Goal: Transaction & Acquisition: Subscribe to service/newsletter

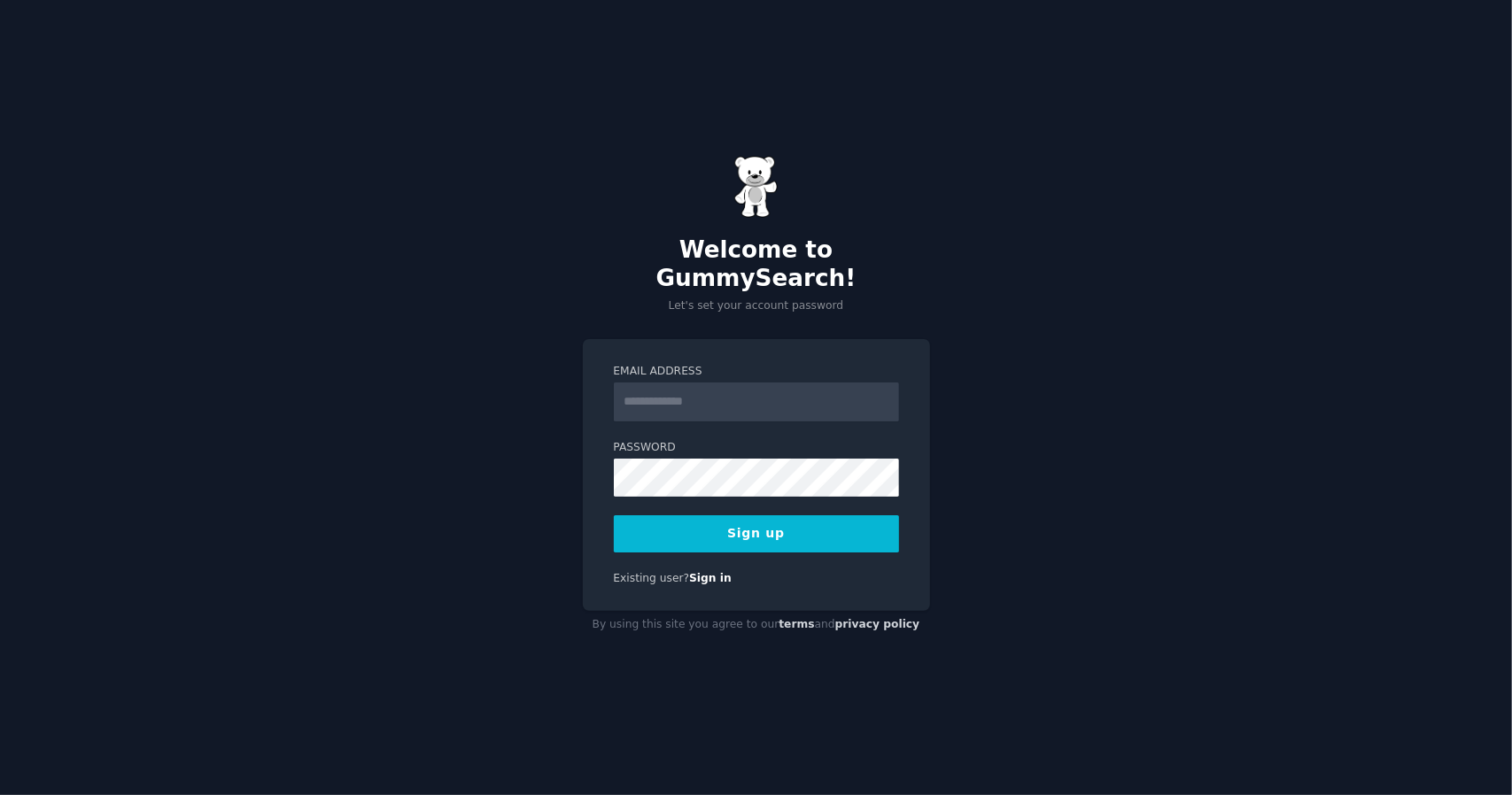
click at [750, 382] on input "Email Address" at bounding box center [756, 401] width 285 height 39
type input "**********"
click at [804, 515] on button "Sign up" at bounding box center [756, 534] width 285 height 37
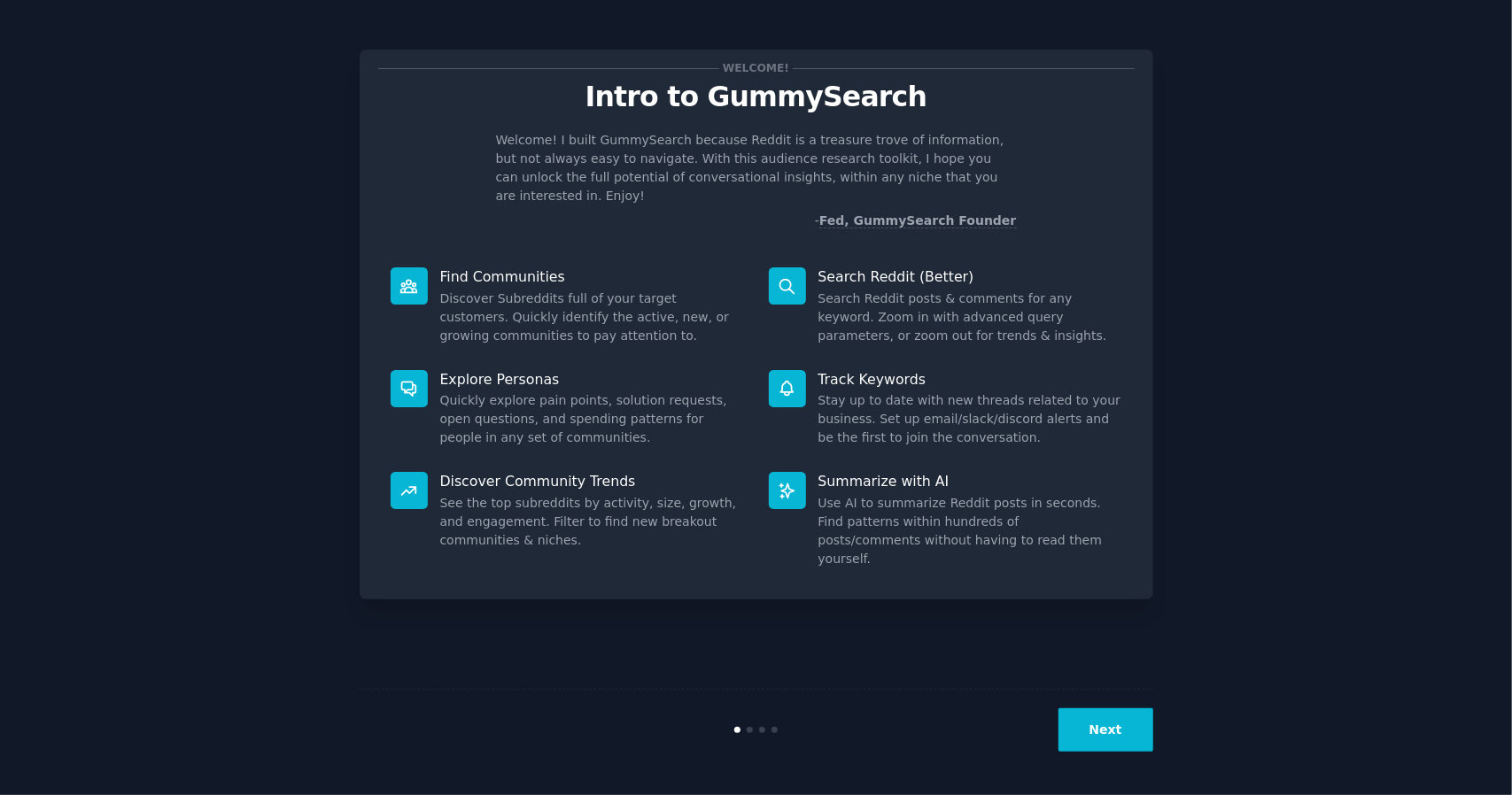
click at [1336, 481] on div "Welcome! Intro to GummySearch Welcome! I built GummySearch because Reddit is a …" at bounding box center [755, 398] width 1462 height 746
click at [1086, 716] on button "Next" at bounding box center [1106, 729] width 95 height 43
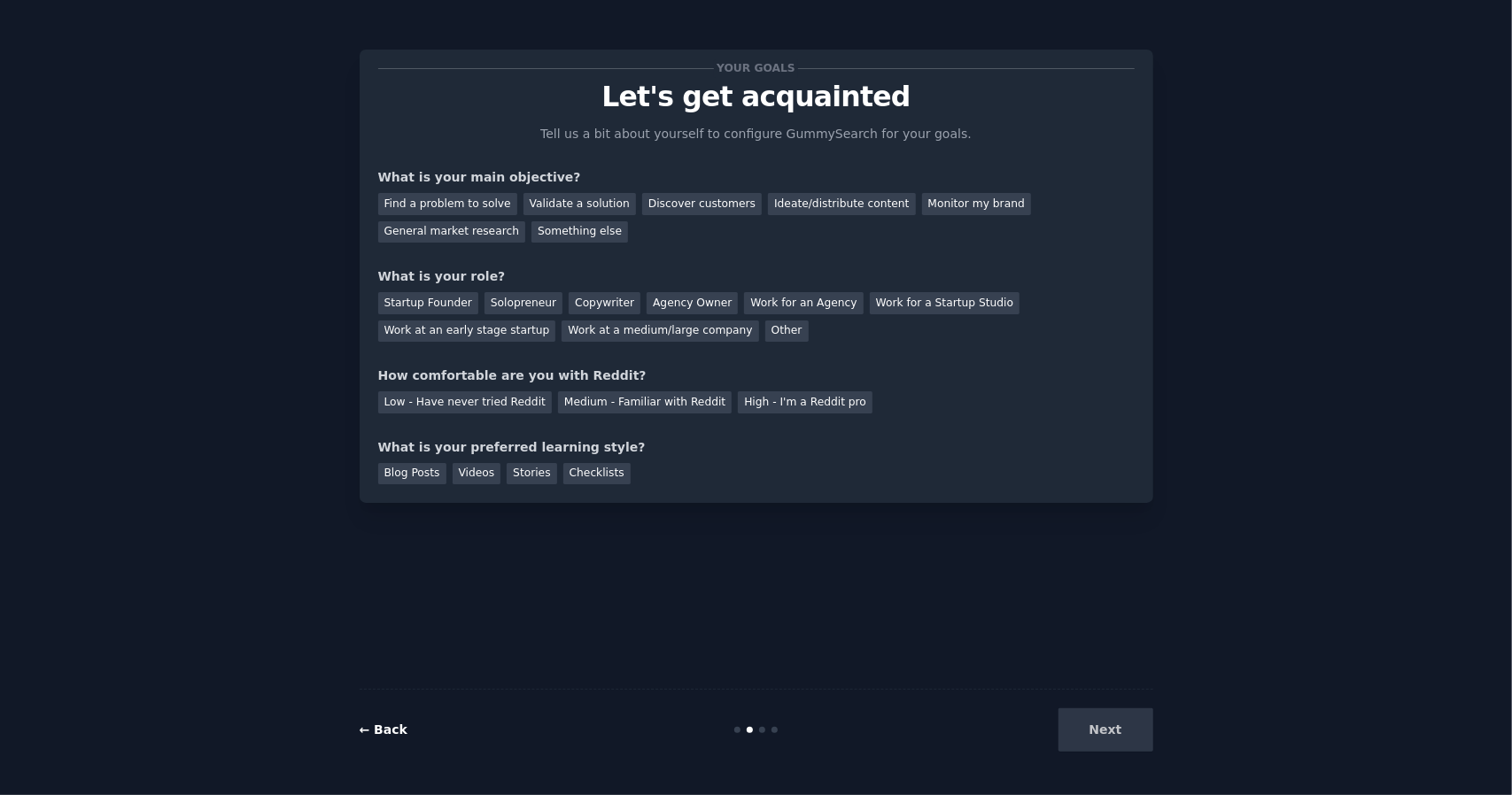
click at [387, 728] on link "← Back" at bounding box center [383, 728] width 48 height 14
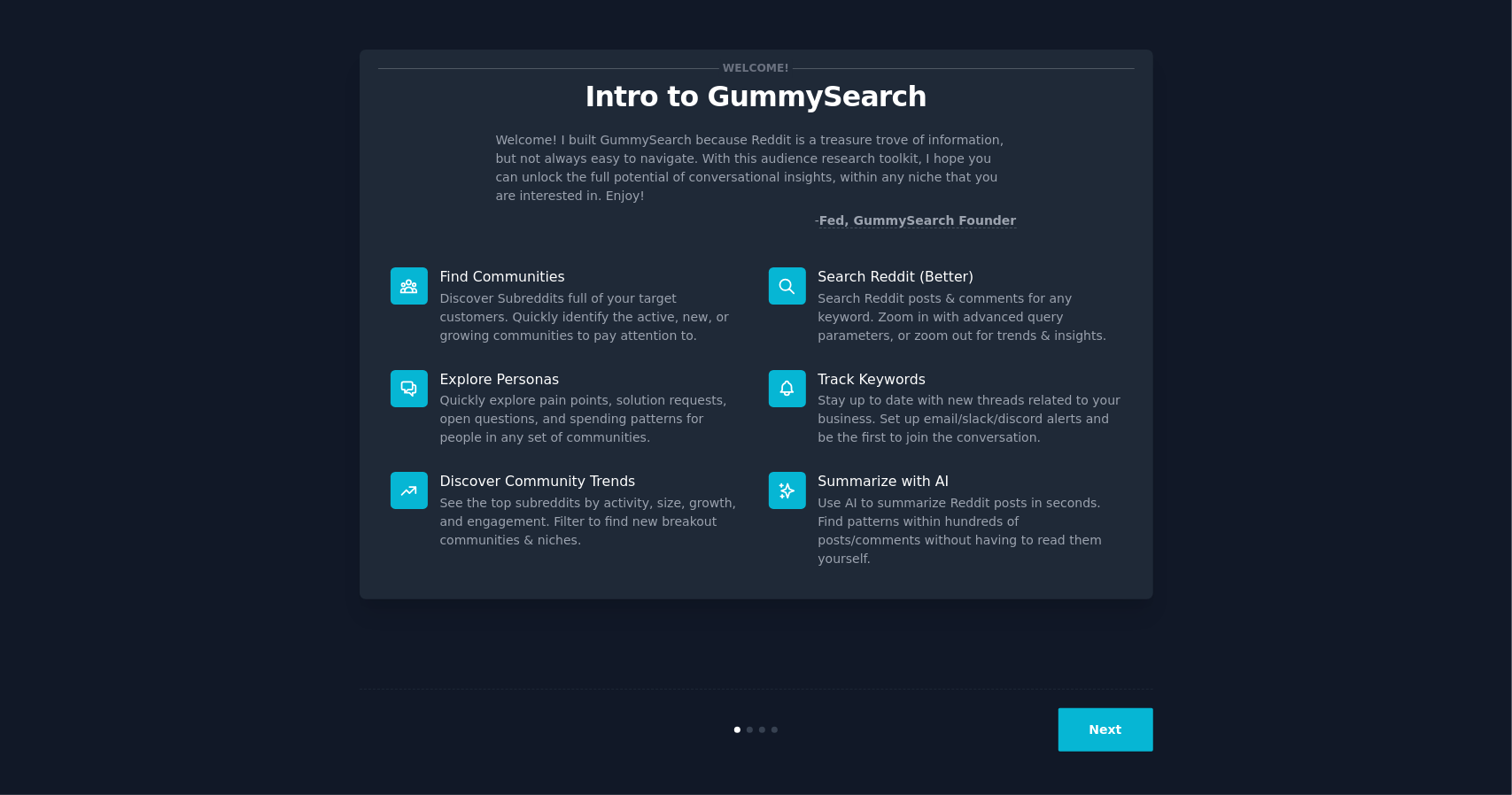
drag, startPoint x: 1411, startPoint y: 252, endPoint x: 1395, endPoint y: 202, distance: 52.5
click at [1411, 252] on div "Welcome! Intro to GummySearch Welcome! I built GummySearch because Reddit is a …" at bounding box center [755, 398] width 1462 height 746
drag, startPoint x: 1364, startPoint y: 133, endPoint x: 1374, endPoint y: 130, distance: 10.4
click at [1374, 130] on div "Welcome! Intro to GummySearch Welcome! I built GummySearch because Reddit is a …" at bounding box center [755, 398] width 1462 height 746
click at [1319, 316] on div "Welcome! Intro to GummySearch Welcome! I built GummySearch because Reddit is a …" at bounding box center [755, 398] width 1462 height 746
